Goal: Task Accomplishment & Management: Complete application form

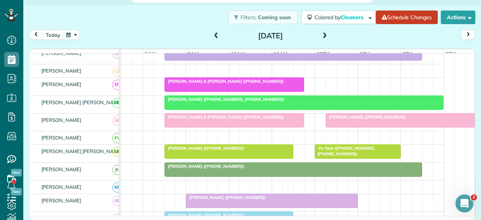
scroll to position [226, 0]
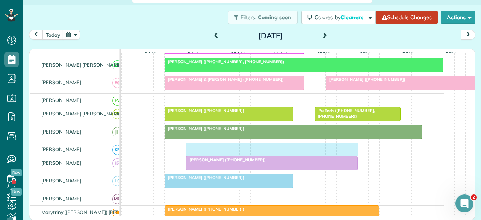
drag, startPoint x: 187, startPoint y: 149, endPoint x: 352, endPoint y: 144, distance: 165.6
click at [352, 144] on tbody "[PERSON_NAME] Grader ([PHONE_NUMBER]) [PERSON_NAME] ([PHONE_NUMBER]) [PERSON_NA…" at bounding box center [272, 145] width 345 height 635
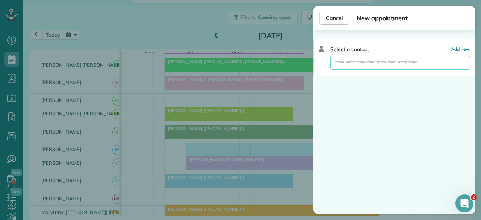
click at [351, 60] on input "text" at bounding box center [401, 63] width 140 height 14
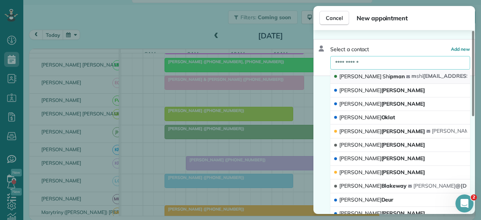
type input "**********"
click at [383, 77] on span "Shi" at bounding box center [387, 76] width 8 height 7
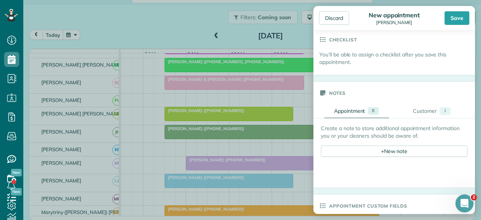
scroll to position [226, 0]
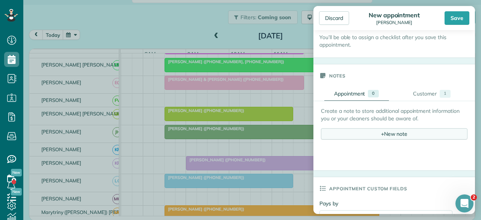
click at [386, 130] on div "+ New note" at bounding box center [394, 133] width 147 height 11
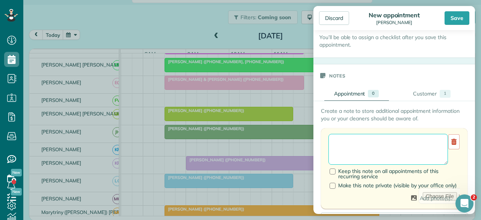
click at [355, 140] on textarea at bounding box center [389, 149] width 120 height 31
type textarea "**********"
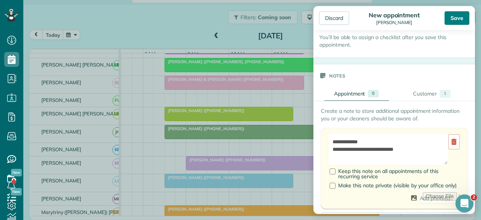
click at [459, 17] on div "Save" at bounding box center [457, 18] width 25 height 14
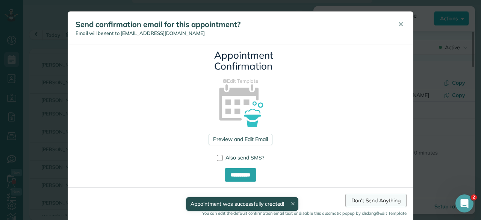
click at [364, 197] on link "Don't Send Anything" at bounding box center [376, 201] width 61 height 14
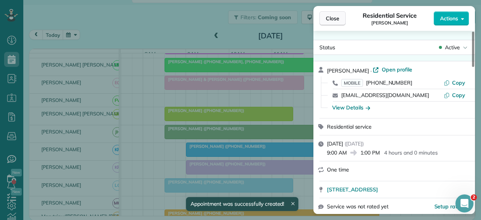
click at [332, 22] on button "Close" at bounding box center [333, 18] width 26 height 14
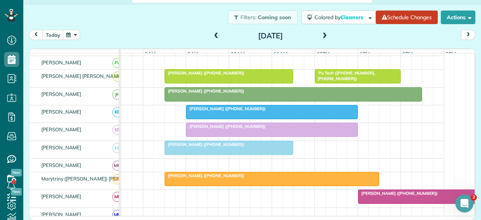
scroll to position [291, 21]
